Goal: Navigation & Orientation: Find specific page/section

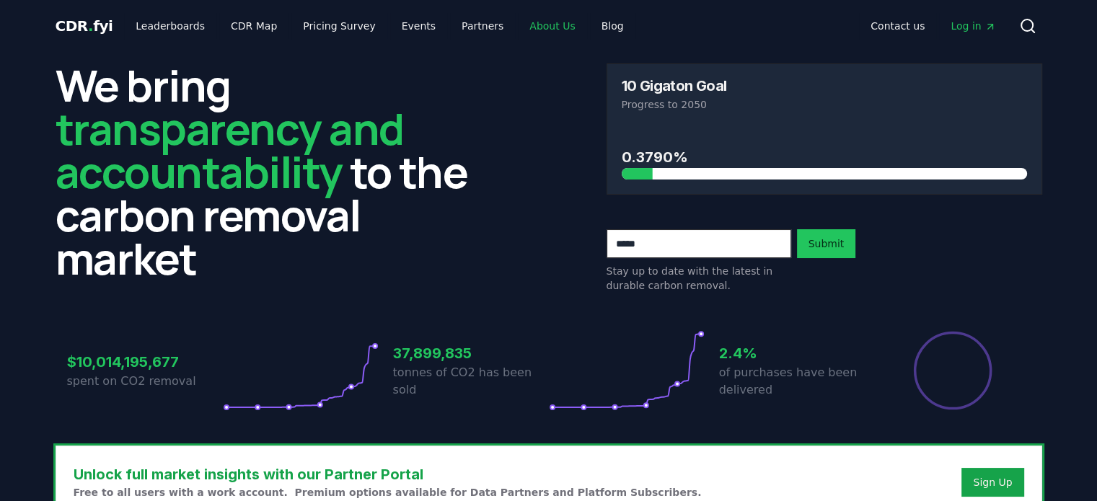
click at [518, 27] on link "About Us" at bounding box center [552, 26] width 69 height 26
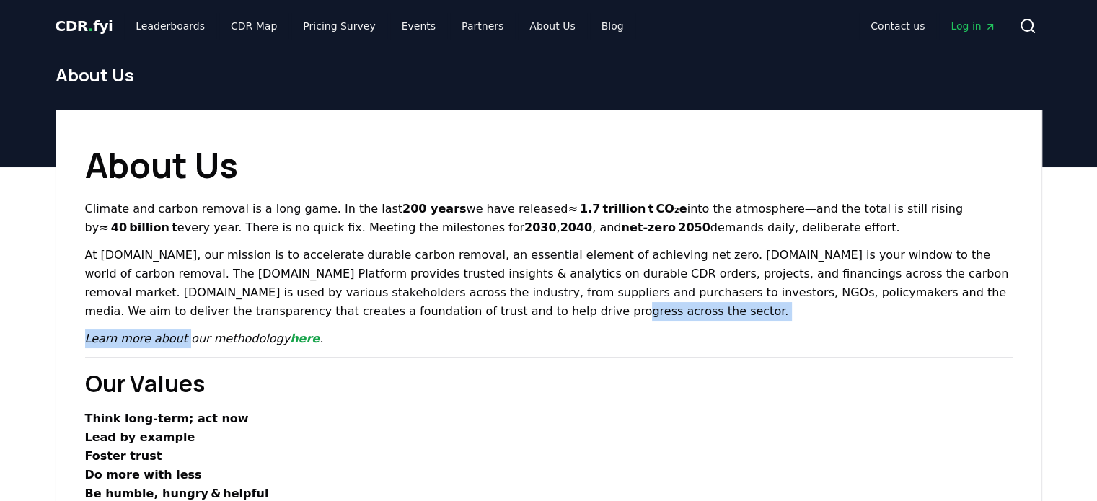
drag, startPoint x: 412, startPoint y: 314, endPoint x: 178, endPoint y: 345, distance: 235.7
click at [423, 308] on p "At [DOMAIN_NAME], our mission is to accelerate durable carbon removal, an essen…" at bounding box center [548, 283] width 927 height 75
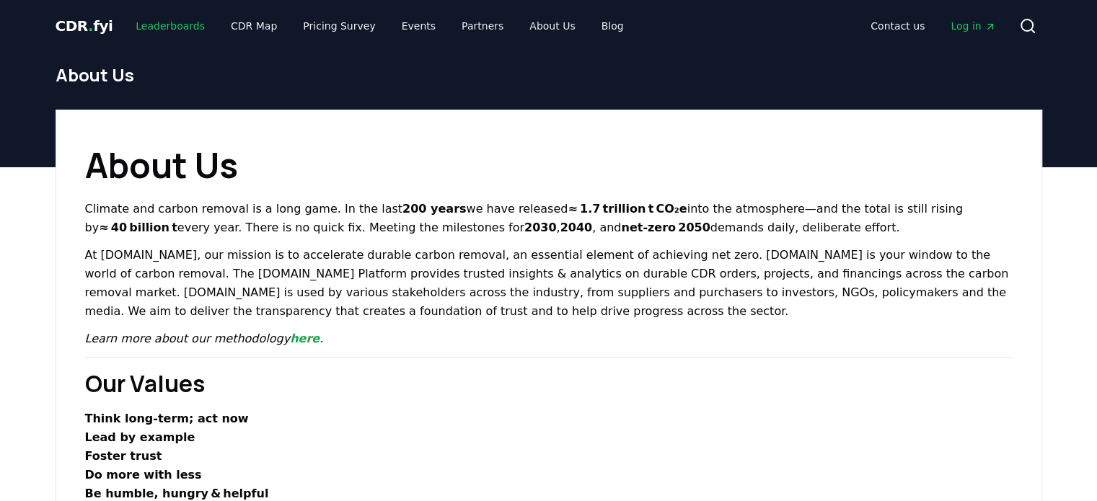
click at [174, 30] on link "Leaderboards" at bounding box center [170, 26] width 92 height 26
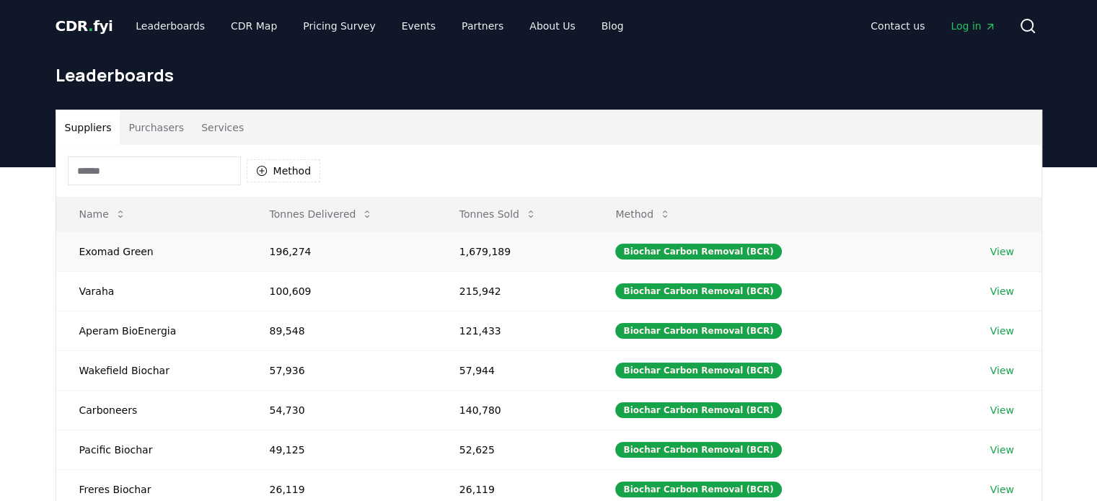
click at [992, 254] on link "View" at bounding box center [1002, 251] width 24 height 14
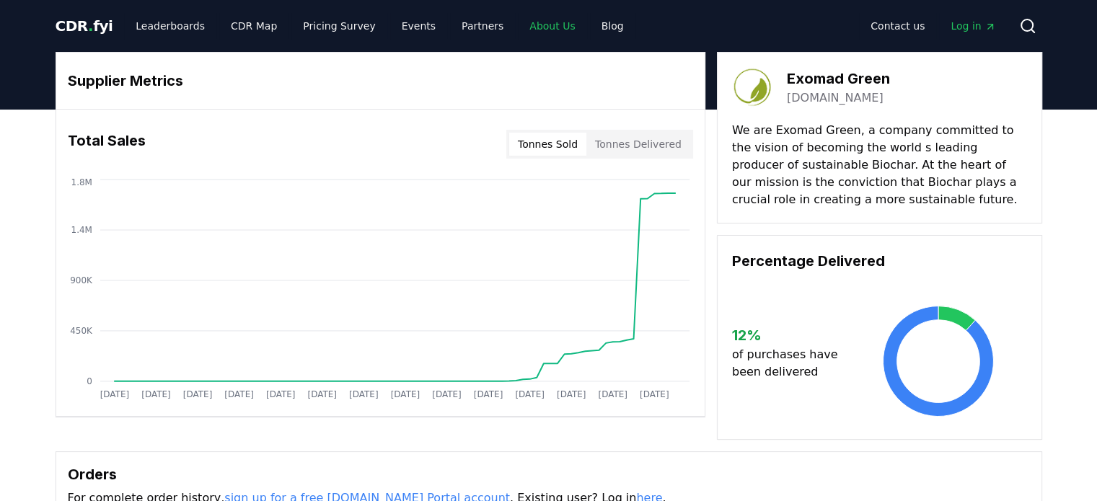
click at [518, 23] on link "About Us" at bounding box center [552, 26] width 69 height 26
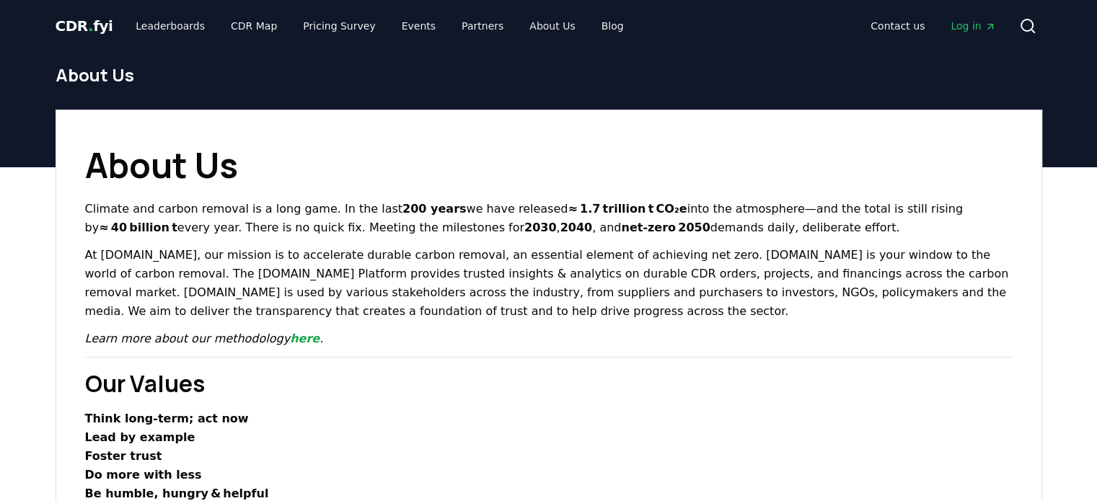
click at [88, 27] on span "." at bounding box center [90, 25] width 5 height 17
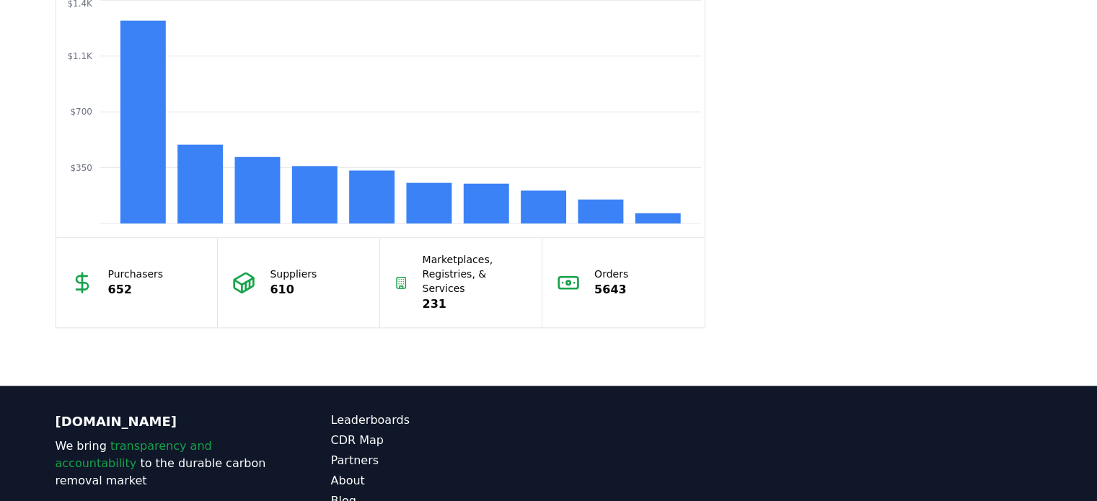
scroll to position [1371, 0]
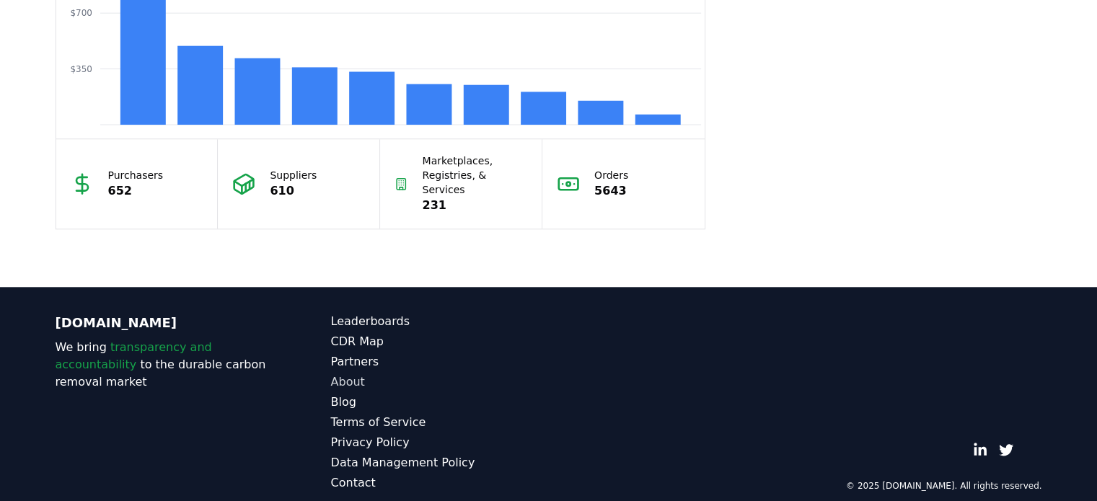
click at [358, 374] on link "About" at bounding box center [440, 382] width 218 height 17
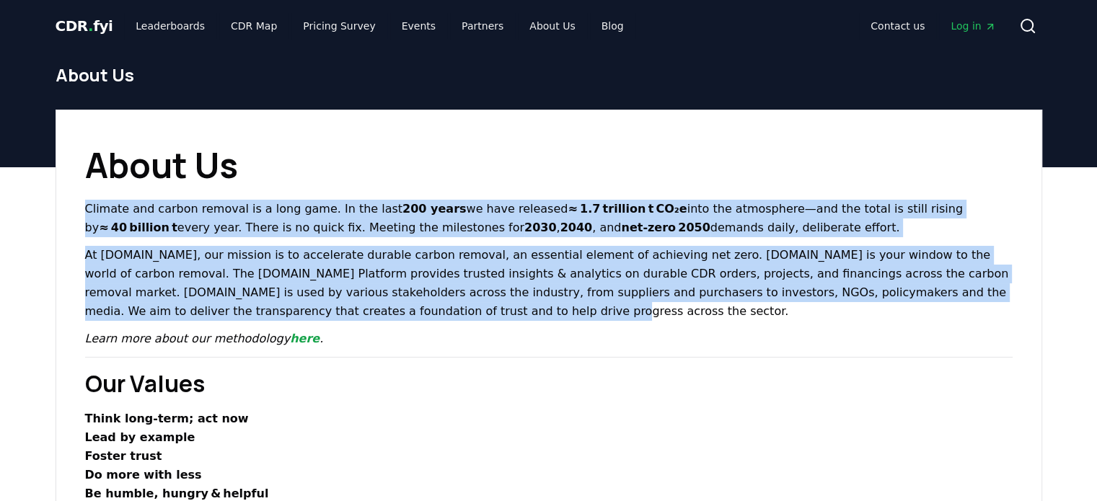
drag, startPoint x: 293, startPoint y: 315, endPoint x: 61, endPoint y: 203, distance: 258.0
click at [263, 19] on link "CDR Map" at bounding box center [253, 26] width 69 height 26
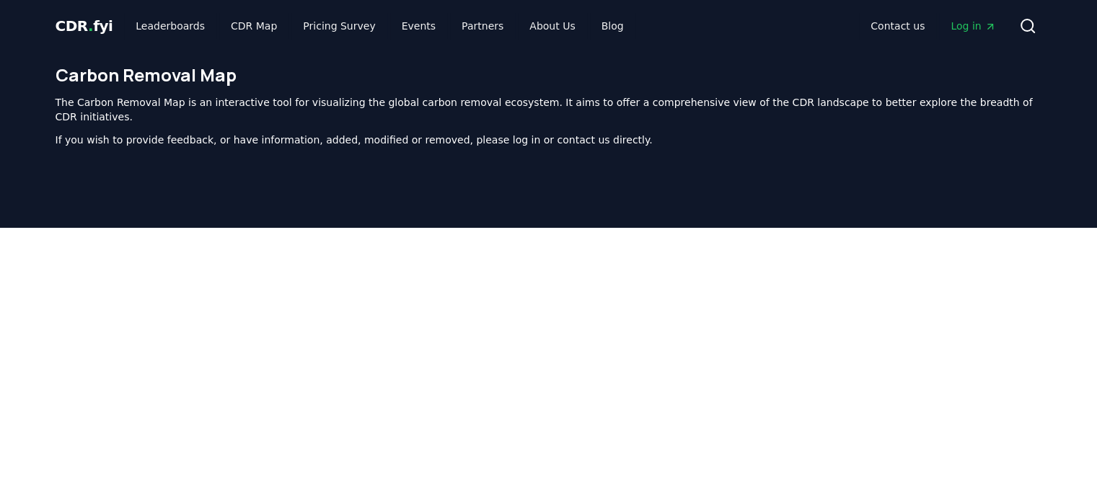
scroll to position [438, 0]
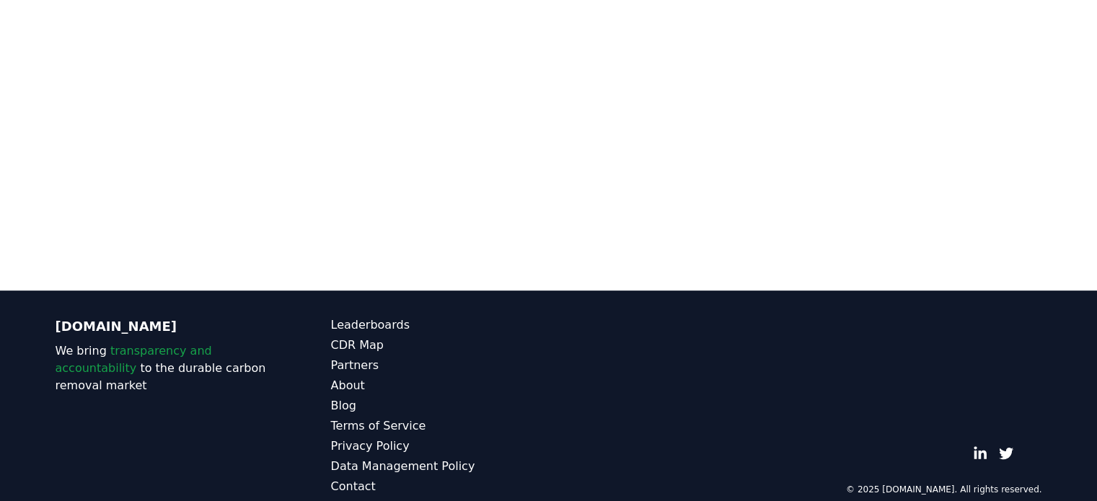
drag, startPoint x: 1047, startPoint y: 218, endPoint x: 1027, endPoint y: 219, distance: 20.2
click at [1044, 231] on div at bounding box center [548, 39] width 1097 height 501
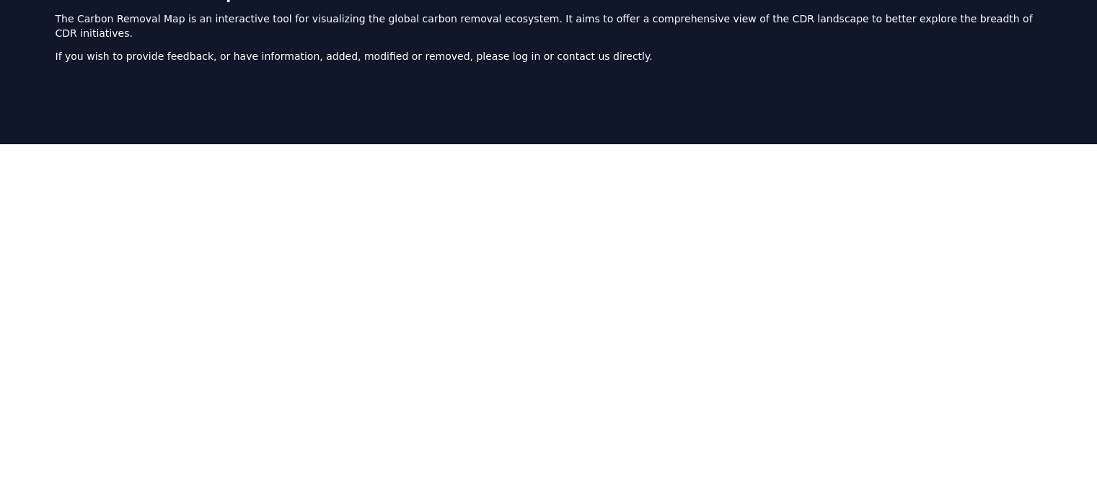
scroll to position [444, 0]
